Goal: Task Accomplishment & Management: Use online tool/utility

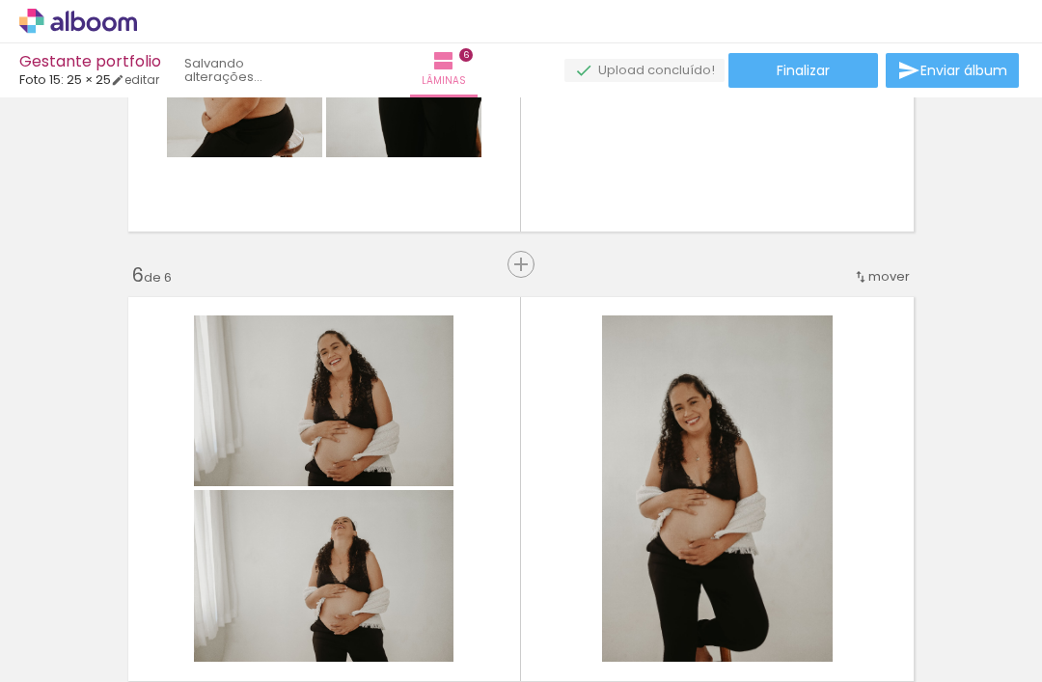
scroll to position [2116, 0]
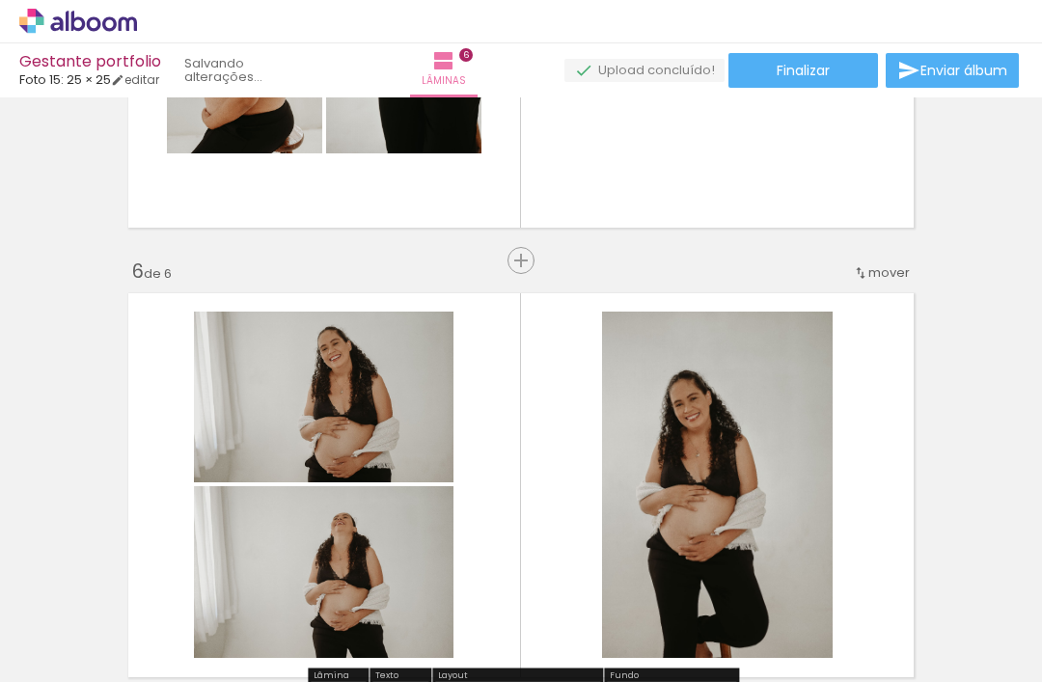
click at [813, 325] on div at bounding box center [716, 485] width 231 height 346
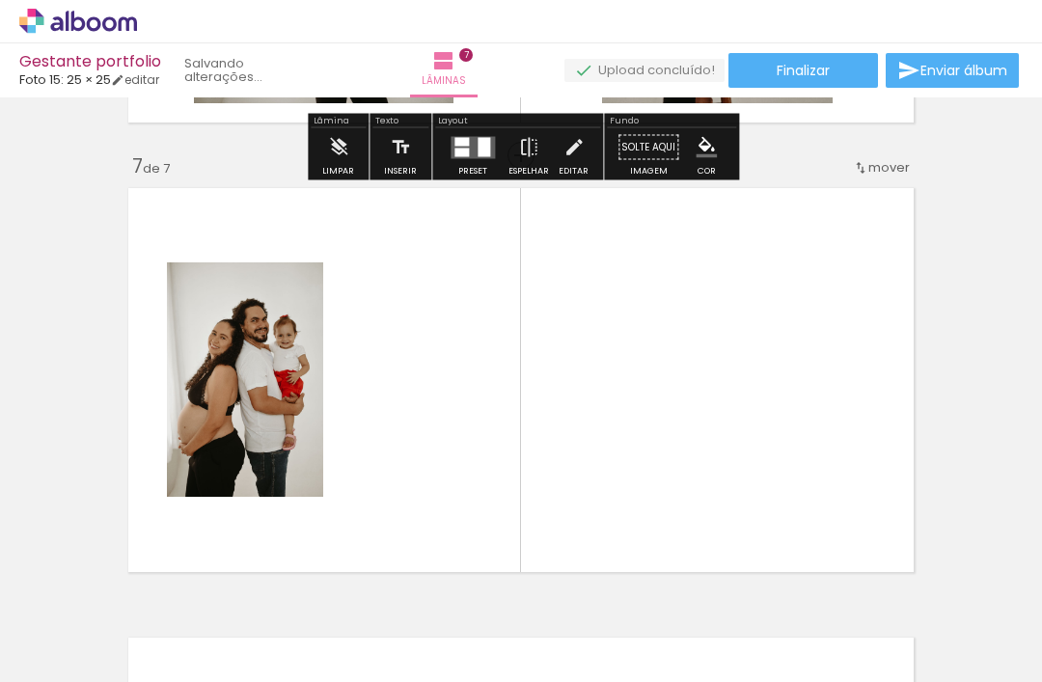
scroll to position [2672, 0]
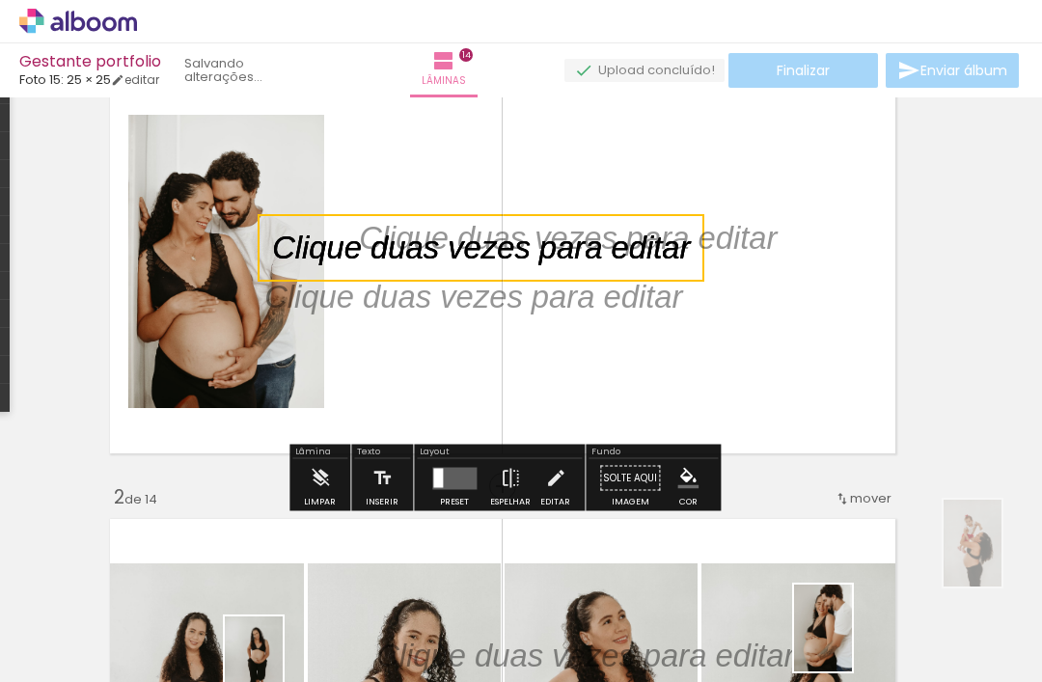
scroll to position [93, 0]
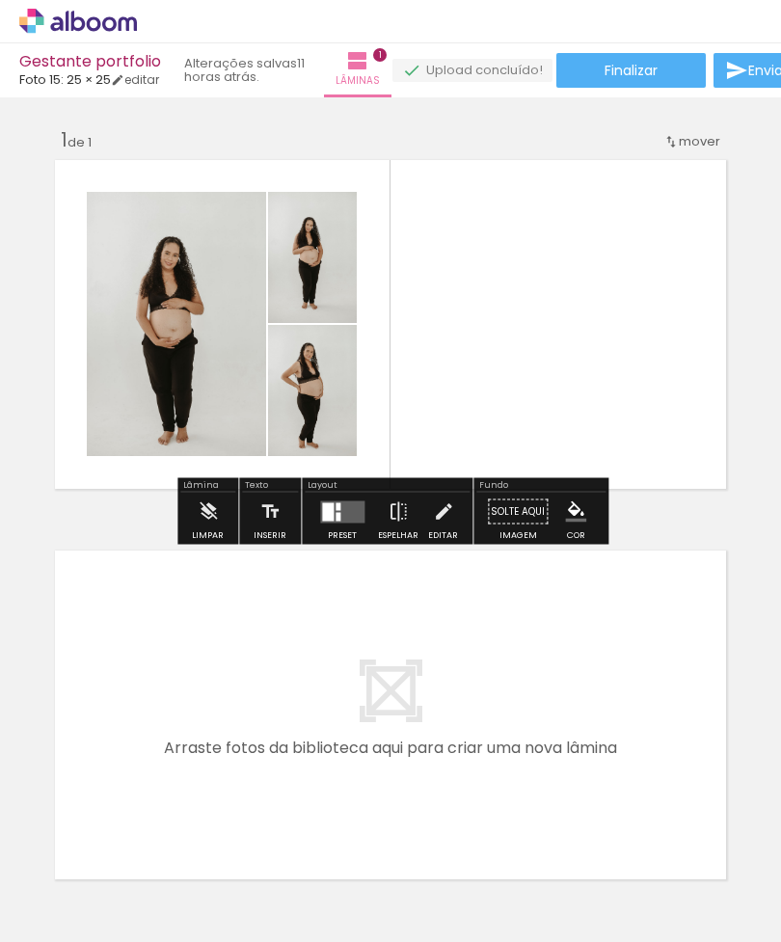
click at [731, 427] on quentale-layouter at bounding box center [390, 324] width 685 height 342
click at [133, 13] on icon at bounding box center [78, 21] width 118 height 25
